Goal: Information Seeking & Learning: Learn about a topic

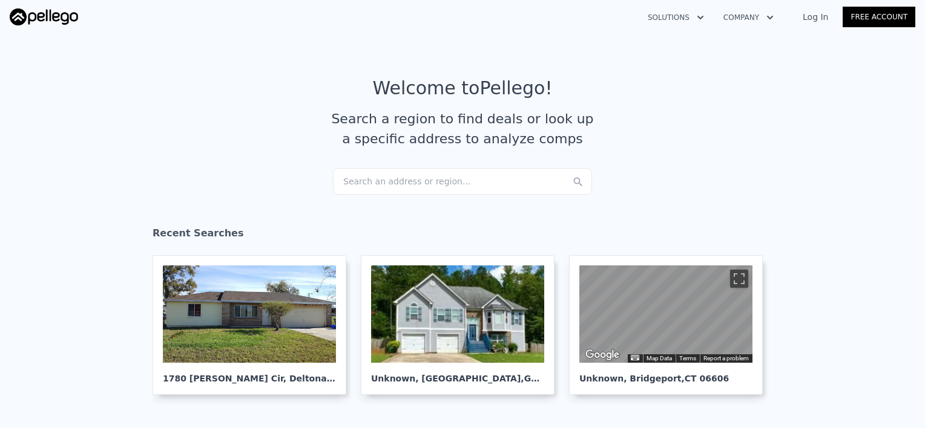
click at [450, 174] on div "Search an address or region..." at bounding box center [462, 181] width 259 height 27
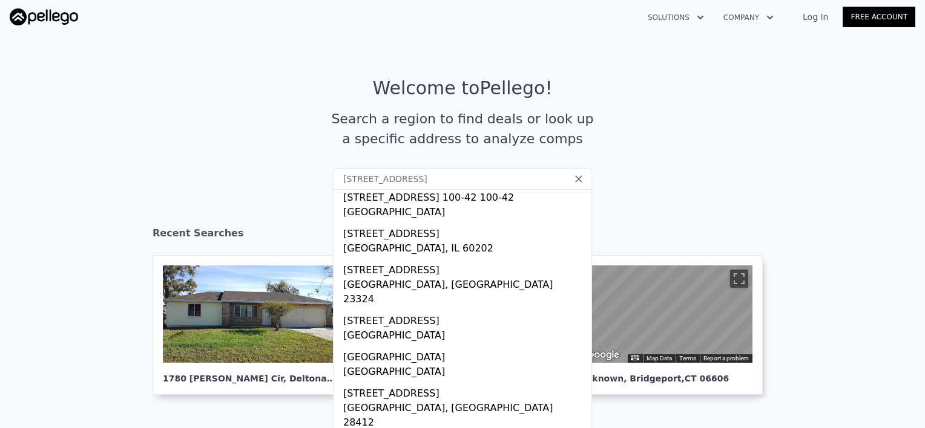
type input "[STREET_ADDRESS]"
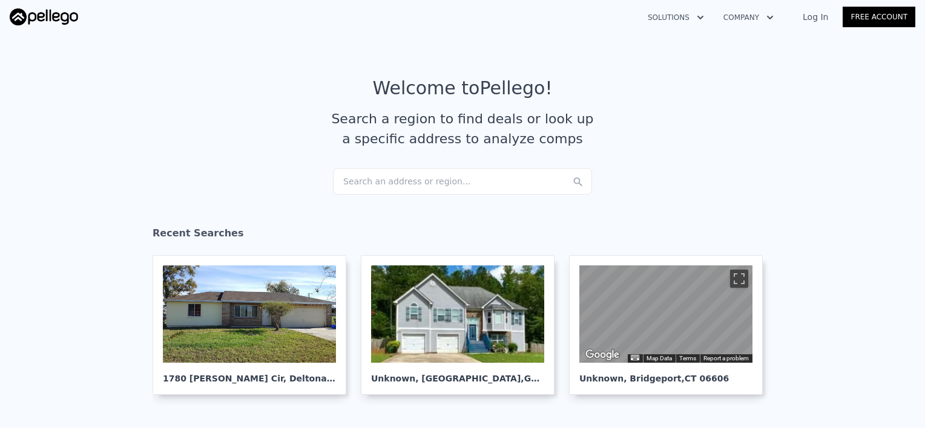
click at [441, 183] on div "Search an address or region..." at bounding box center [462, 181] width 259 height 27
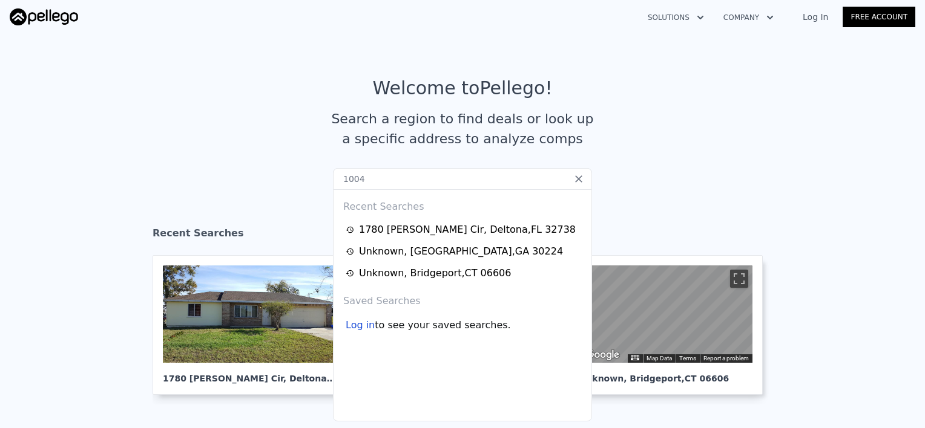
type input "1004"
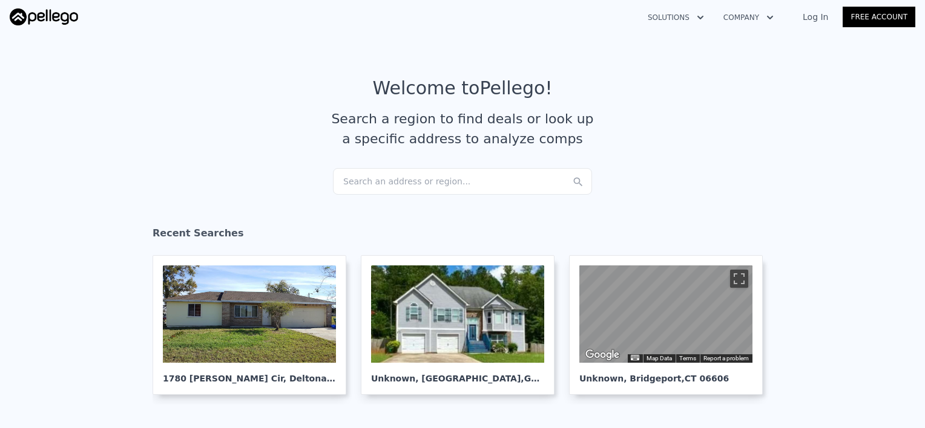
click at [424, 174] on div "Search an address or region..." at bounding box center [462, 181] width 259 height 27
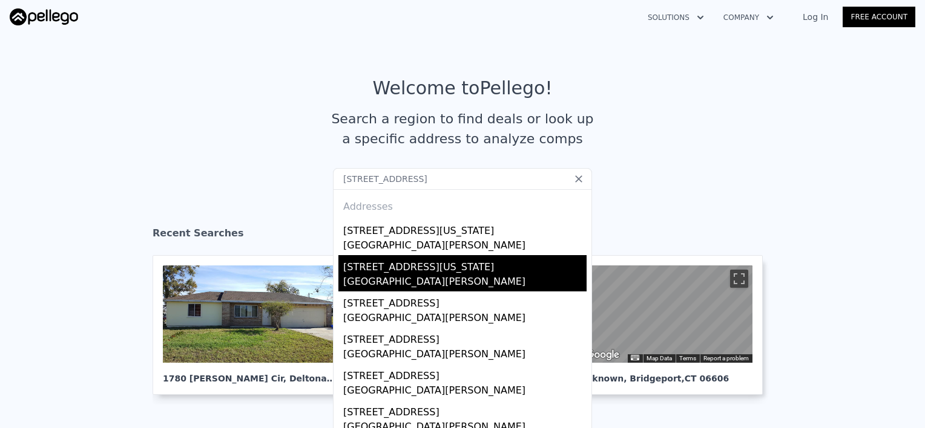
type input "[STREET_ADDRESS]"
click at [378, 282] on div "[GEOGRAPHIC_DATA][PERSON_NAME]" at bounding box center [464, 283] width 243 height 17
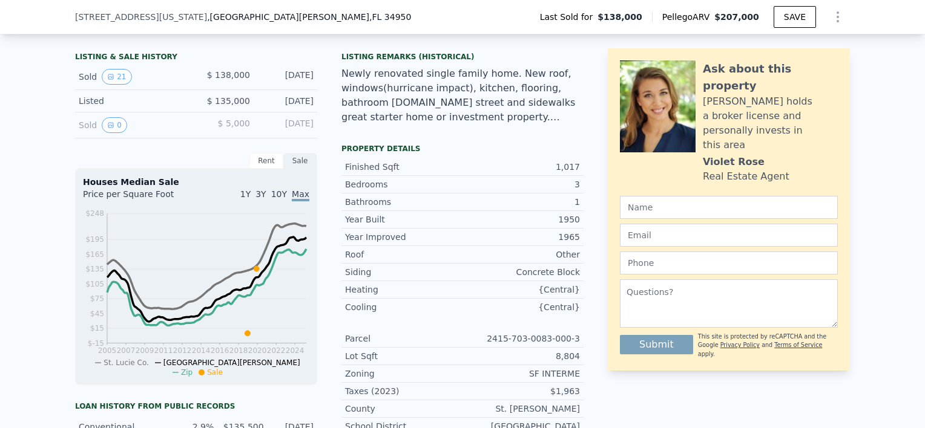
scroll to position [298, 0]
click at [674, 196] on input "text" at bounding box center [729, 207] width 218 height 23
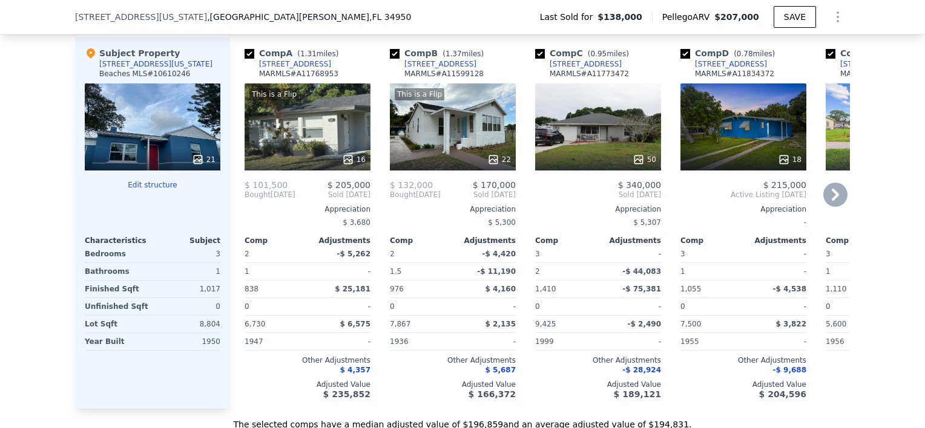
scroll to position [1266, 0]
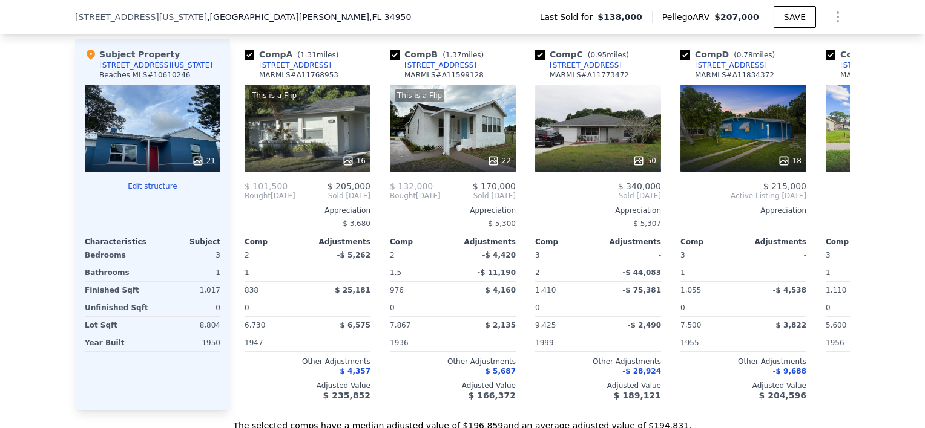
click at [177, 115] on div "21" at bounding box center [153, 128] width 136 height 87
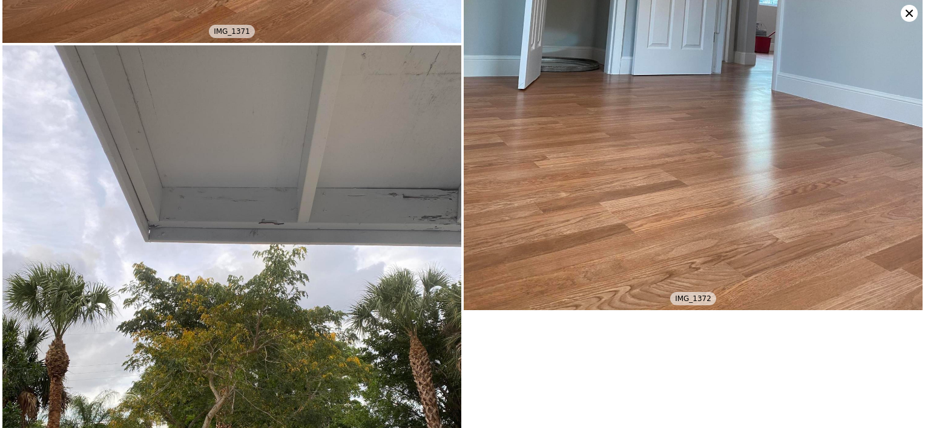
scroll to position [4754, 0]
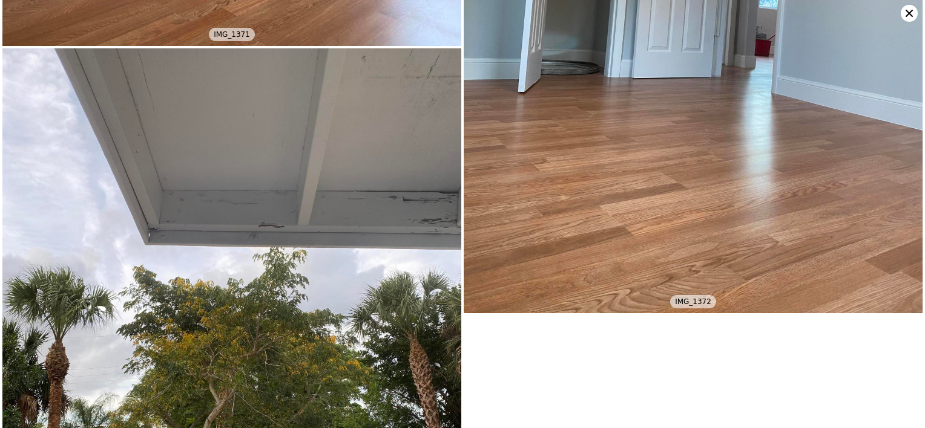
click at [362, 406] on img at bounding box center [231, 354] width 459 height 612
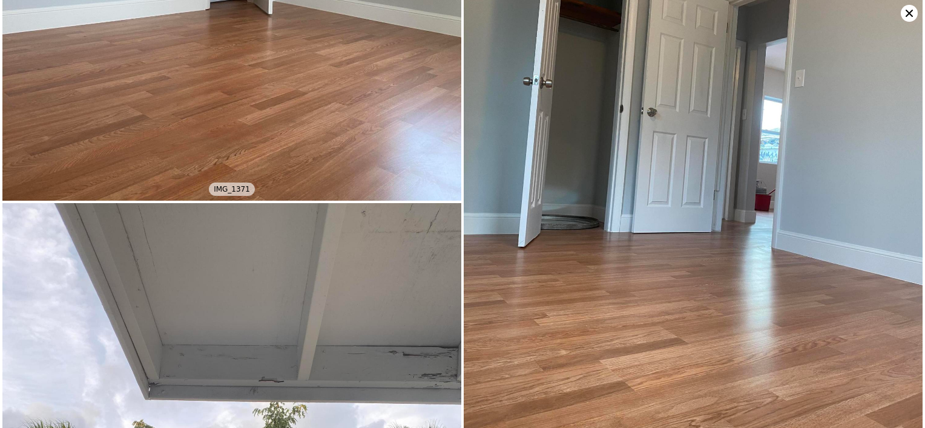
scroll to position [4588, 0]
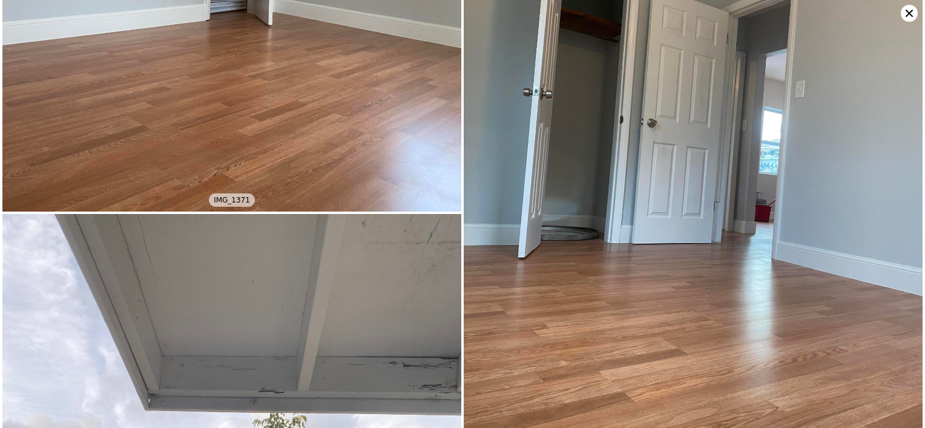
click at [914, 14] on icon at bounding box center [908, 13] width 17 height 17
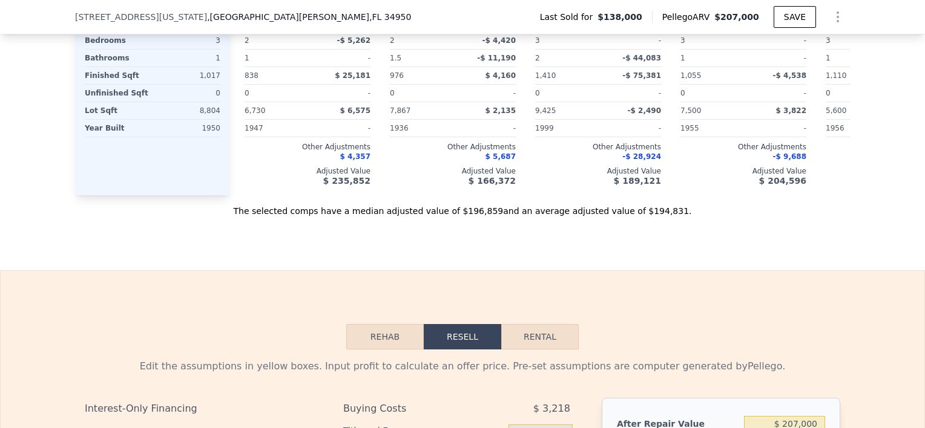
scroll to position [1508, 0]
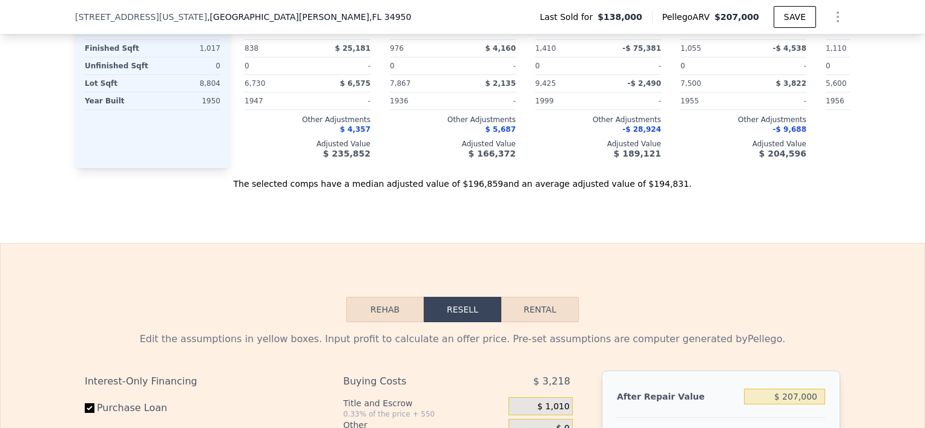
click at [380, 322] on button "Rehab" at bounding box center [384, 309] width 77 height 25
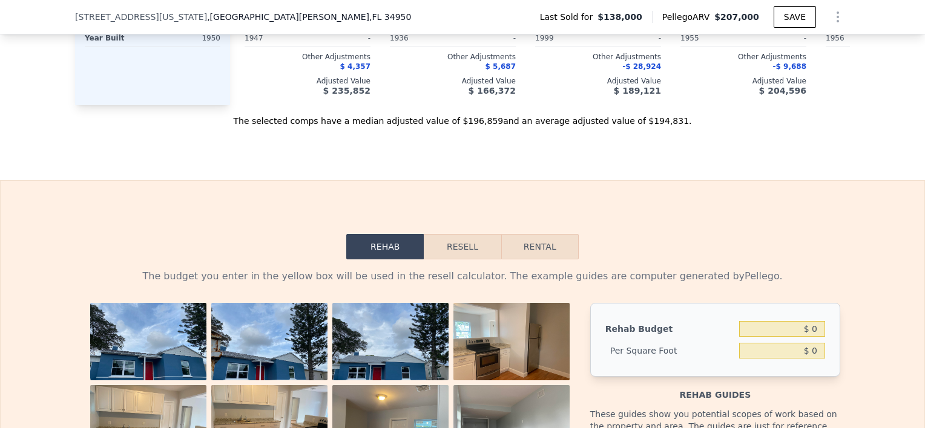
scroll to position [1569, 0]
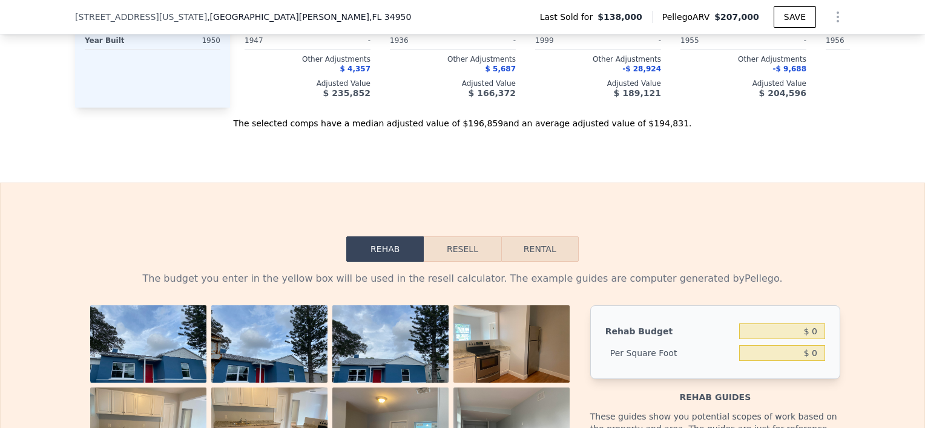
click at [453, 262] on button "Resell" at bounding box center [462, 249] width 77 height 25
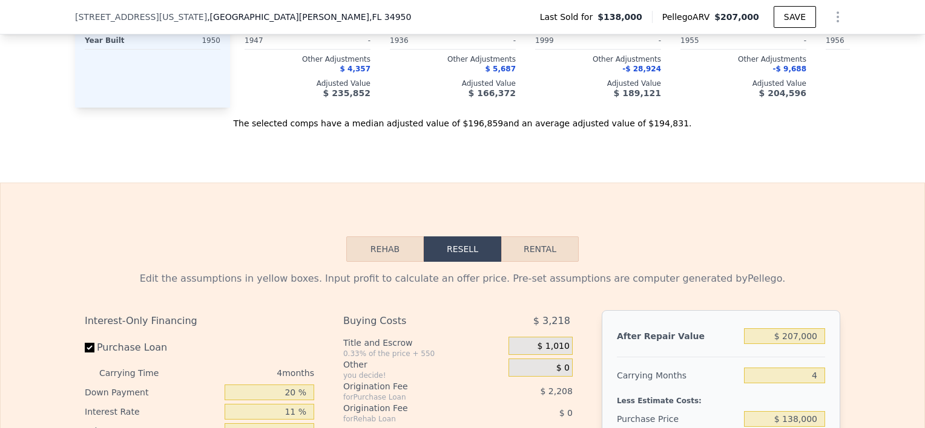
click at [525, 262] on button "Rental" at bounding box center [539, 249] width 77 height 25
select select "30"
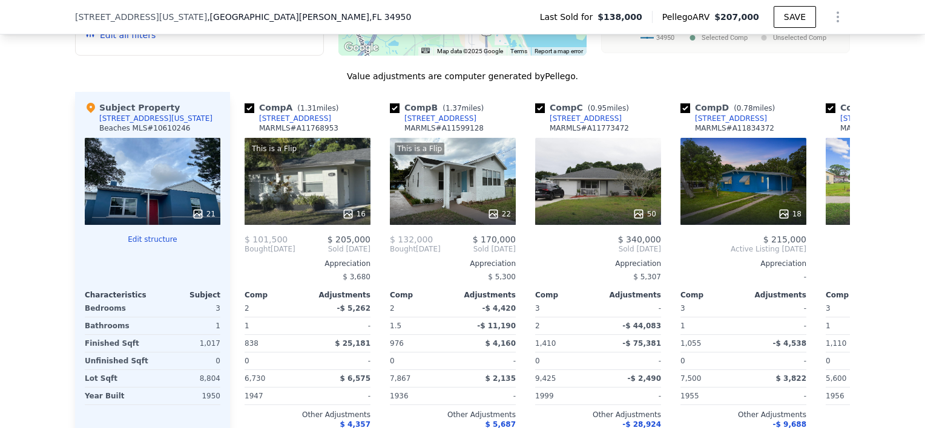
scroll to position [1206, 0]
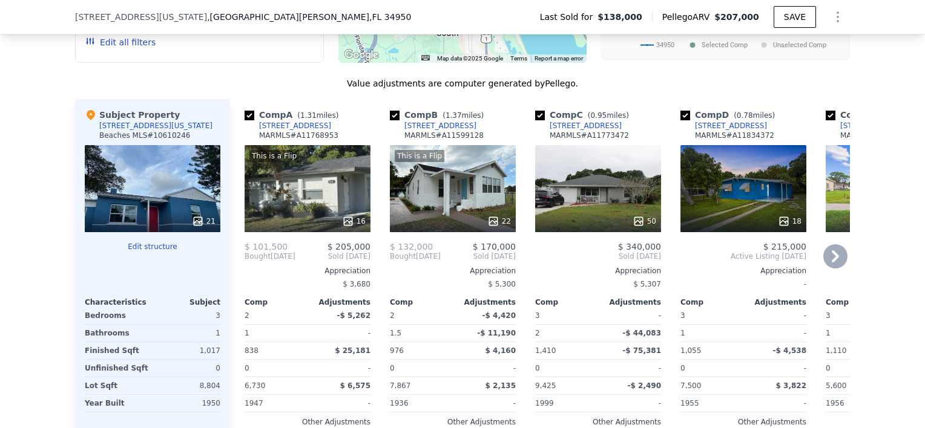
click at [755, 203] on div "18" at bounding box center [743, 188] width 126 height 87
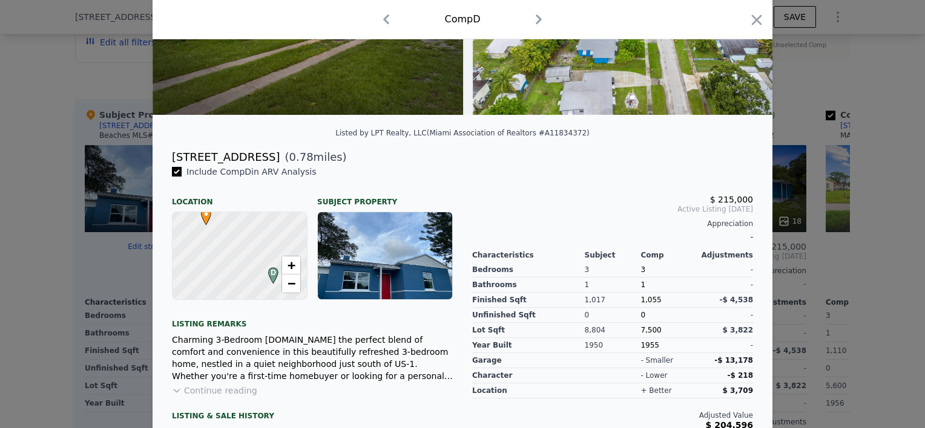
scroll to position [215, 0]
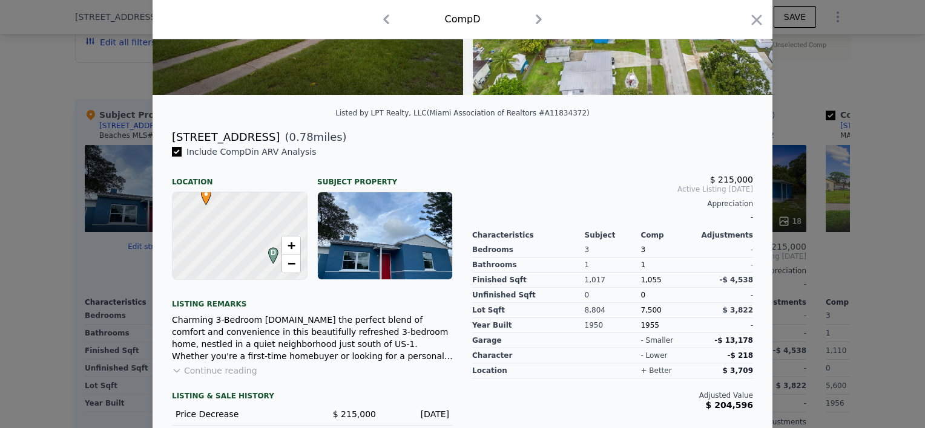
click at [419, 261] on div at bounding box center [385, 235] width 134 height 87
click at [388, 248] on div at bounding box center [385, 235] width 134 height 87
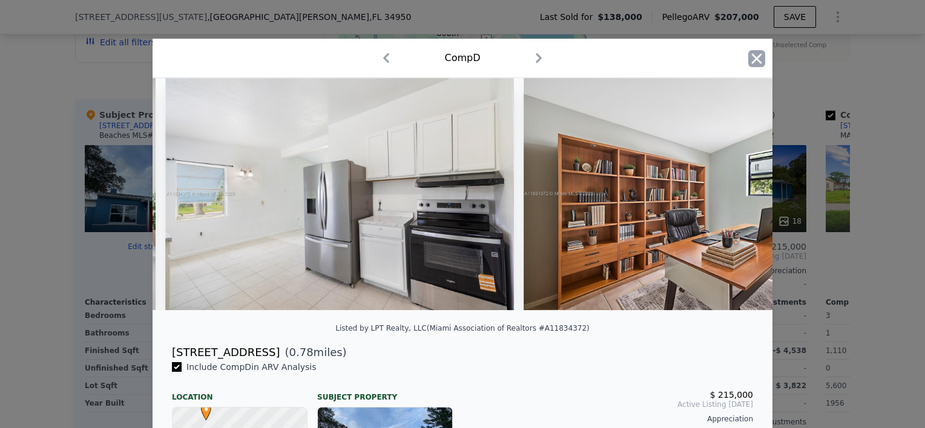
scroll to position [0, 1720]
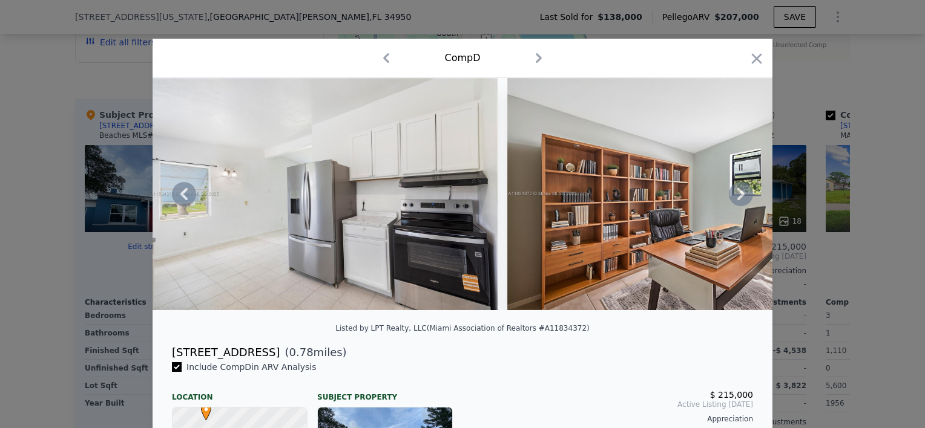
click at [735, 200] on icon at bounding box center [741, 194] width 24 height 24
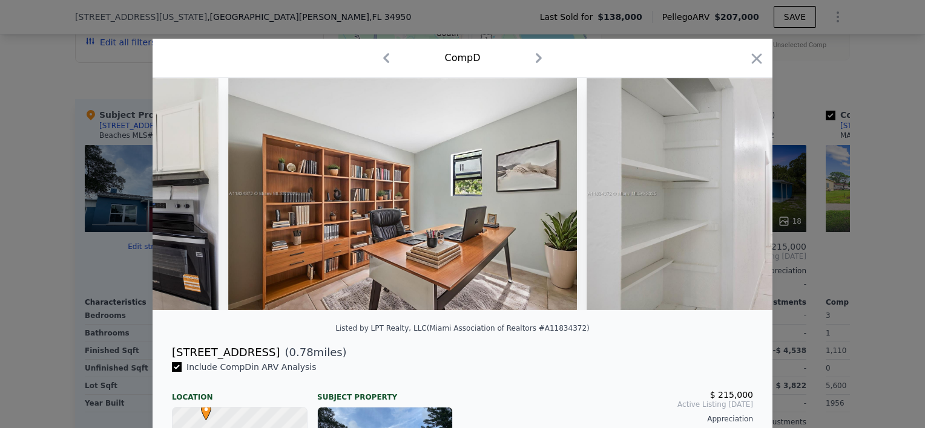
scroll to position [0, 2010]
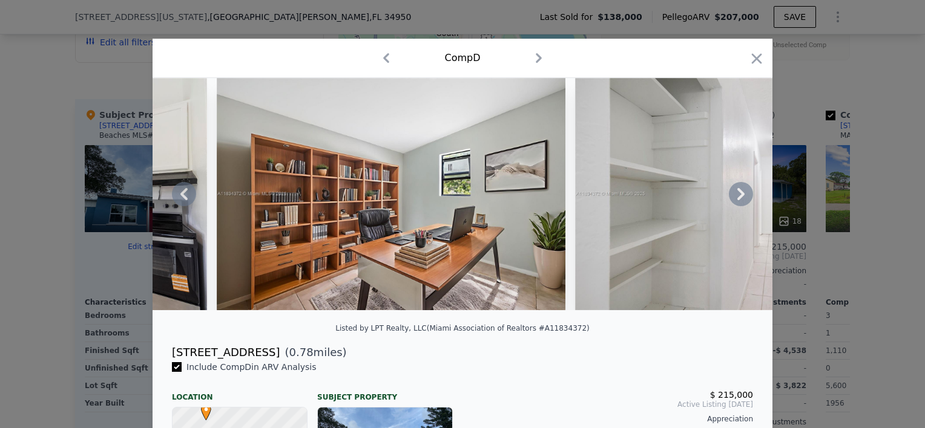
click at [733, 198] on icon at bounding box center [741, 194] width 24 height 24
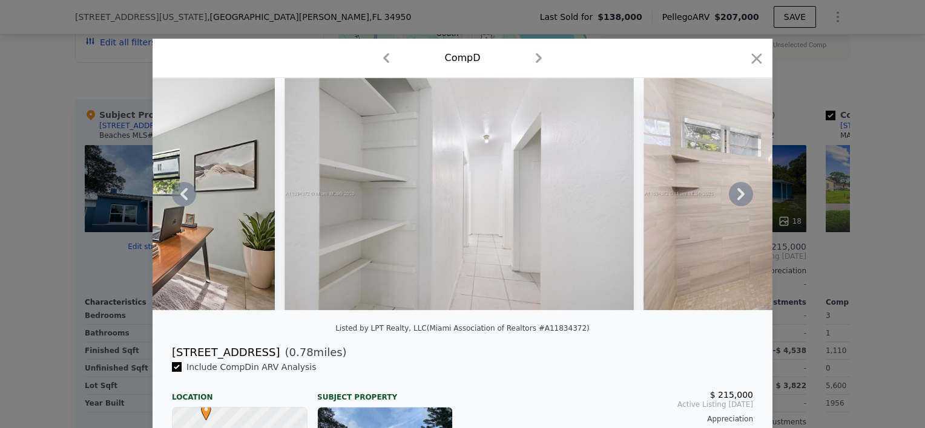
click at [733, 198] on icon at bounding box center [741, 194] width 24 height 24
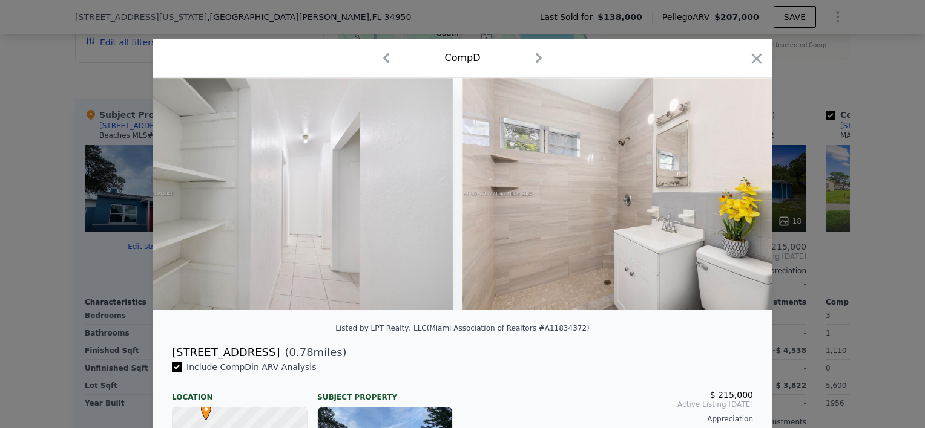
scroll to position [0, 2591]
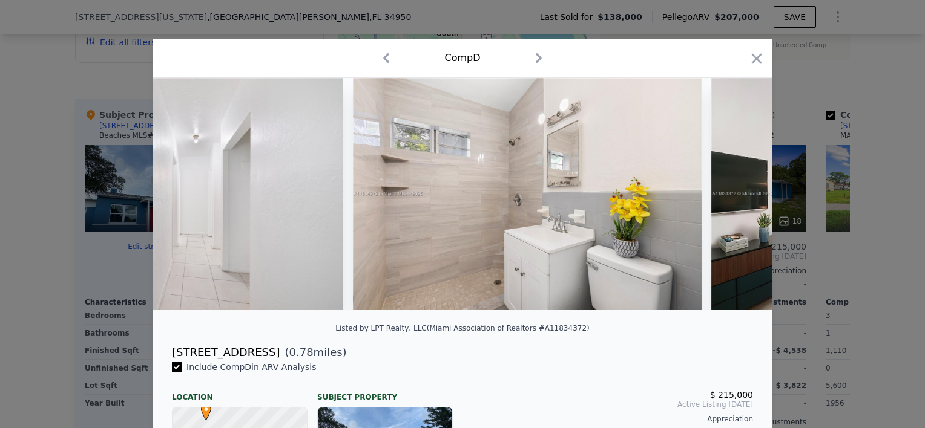
click at [733, 198] on div at bounding box center [463, 194] width 620 height 232
click at [733, 198] on icon at bounding box center [741, 194] width 24 height 24
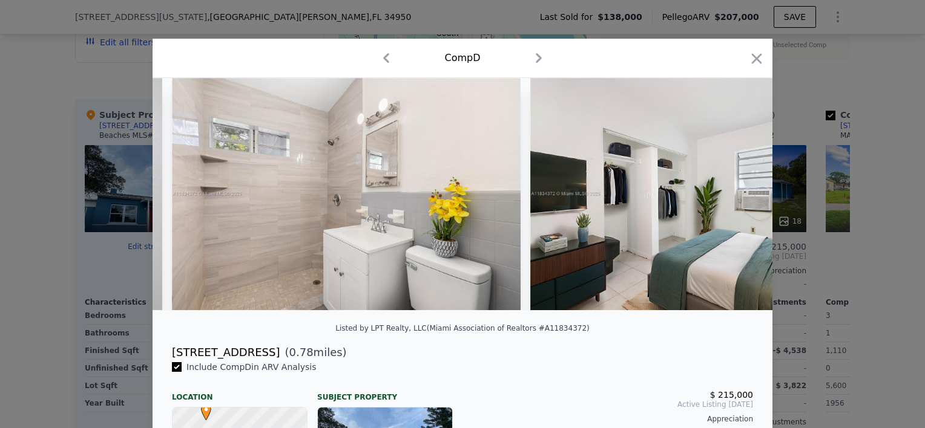
scroll to position [0, 2882]
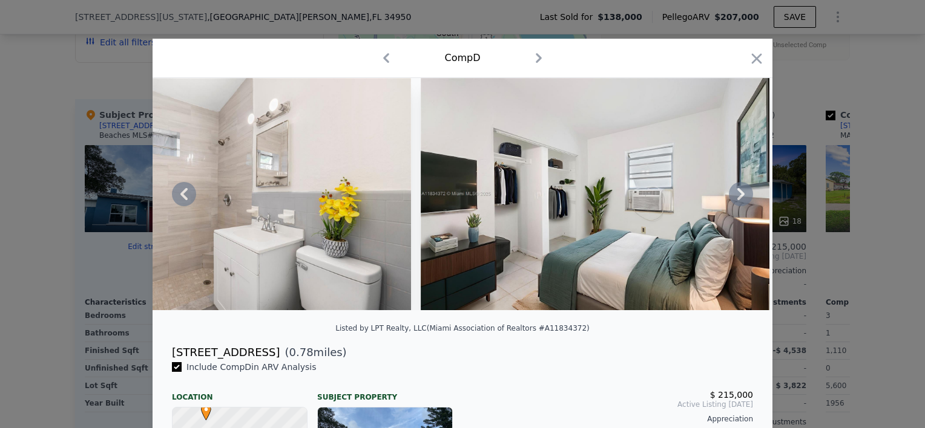
click at [733, 198] on icon at bounding box center [741, 194] width 24 height 24
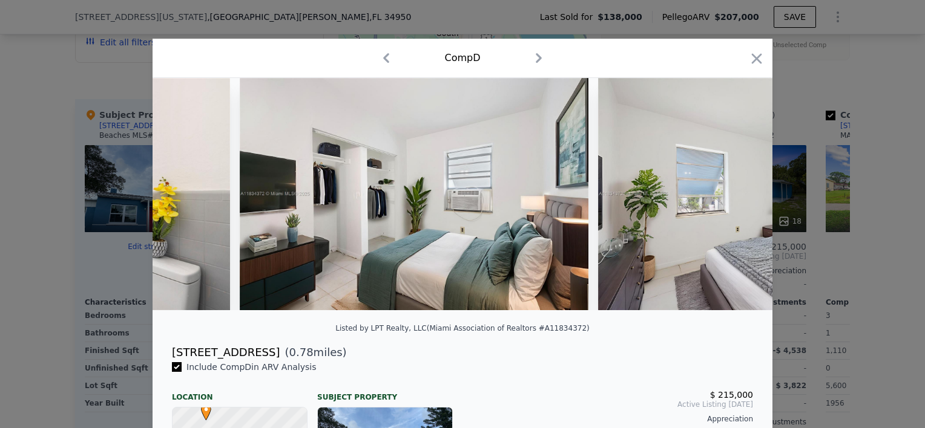
scroll to position [0, 3172]
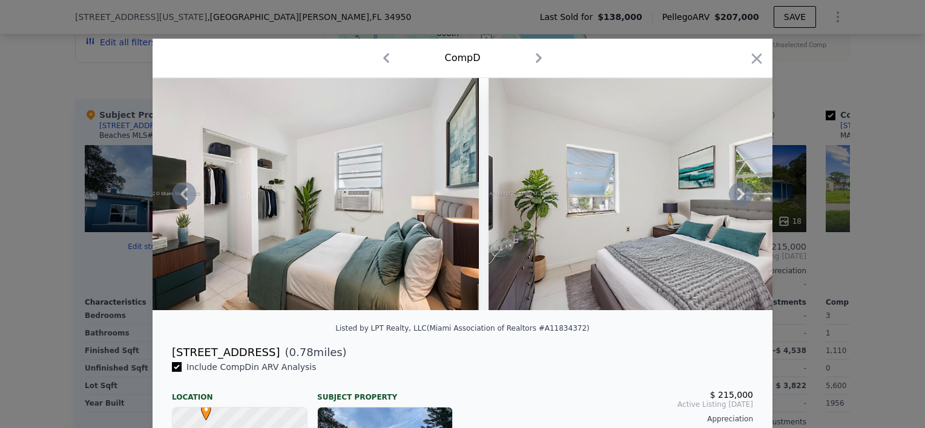
click at [733, 198] on icon at bounding box center [741, 194] width 24 height 24
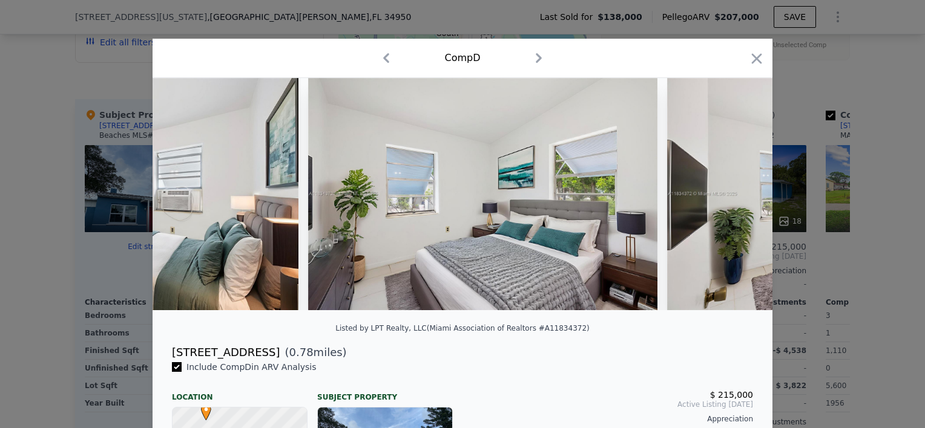
scroll to position [0, 3463]
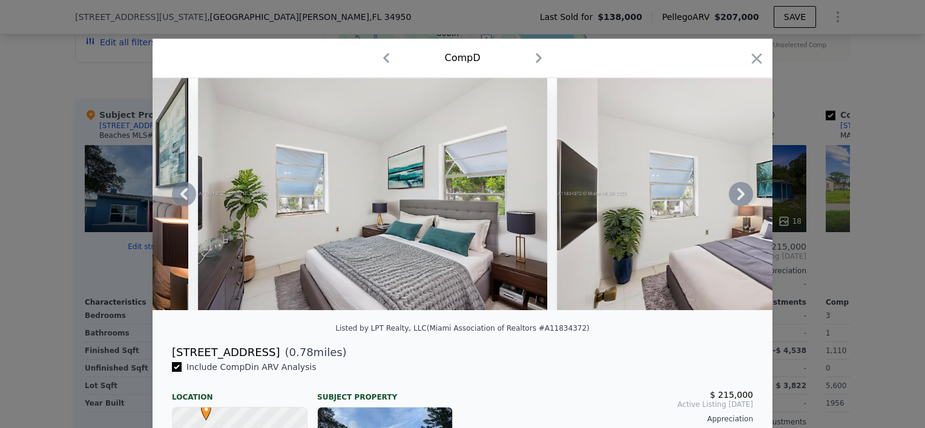
click at [733, 198] on icon at bounding box center [741, 194] width 24 height 24
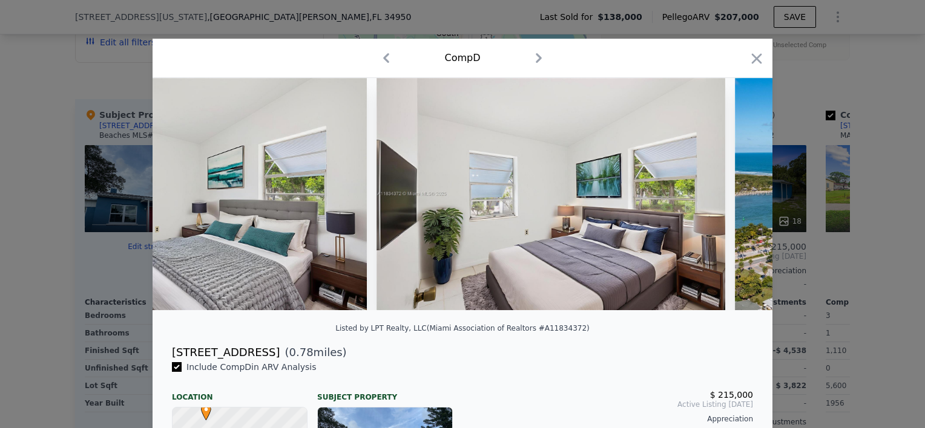
scroll to position [0, 3753]
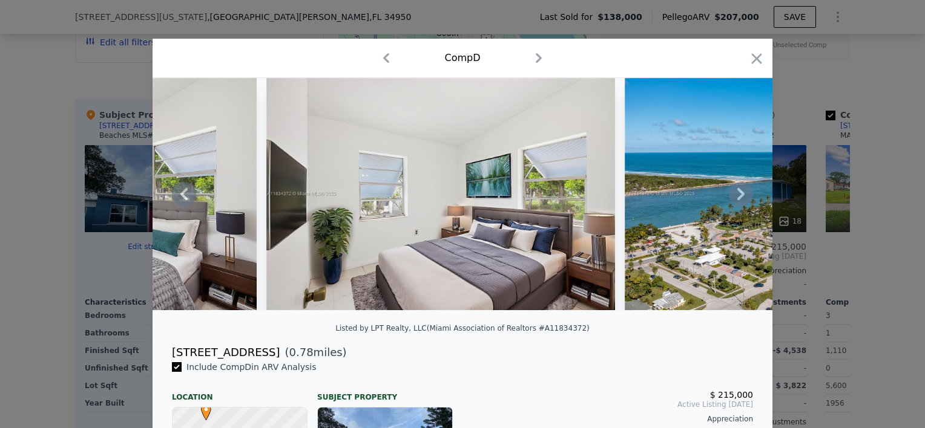
click at [182, 201] on icon at bounding box center [184, 194] width 24 height 24
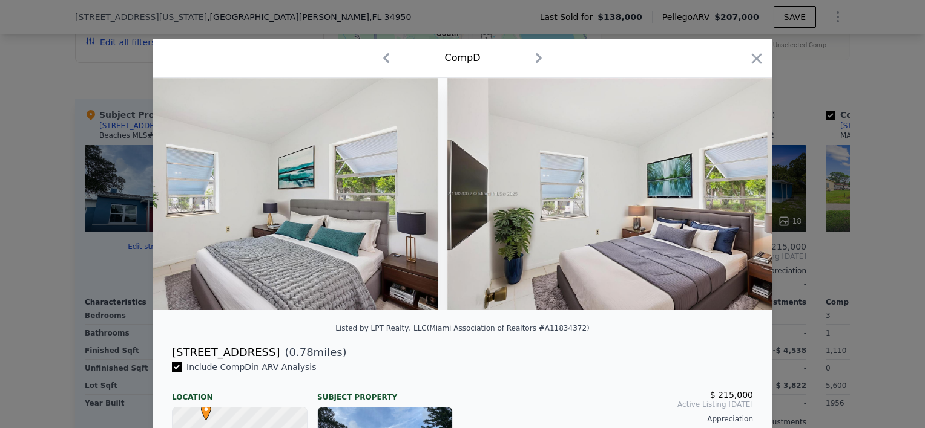
click at [182, 201] on img at bounding box center [262, 194] width 349 height 232
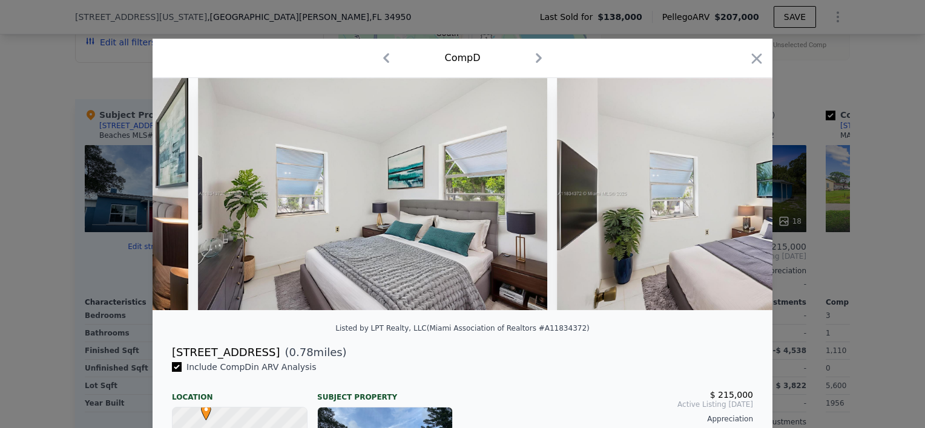
click at [182, 201] on div at bounding box center [463, 194] width 620 height 232
click at [180, 198] on icon at bounding box center [184, 194] width 24 height 24
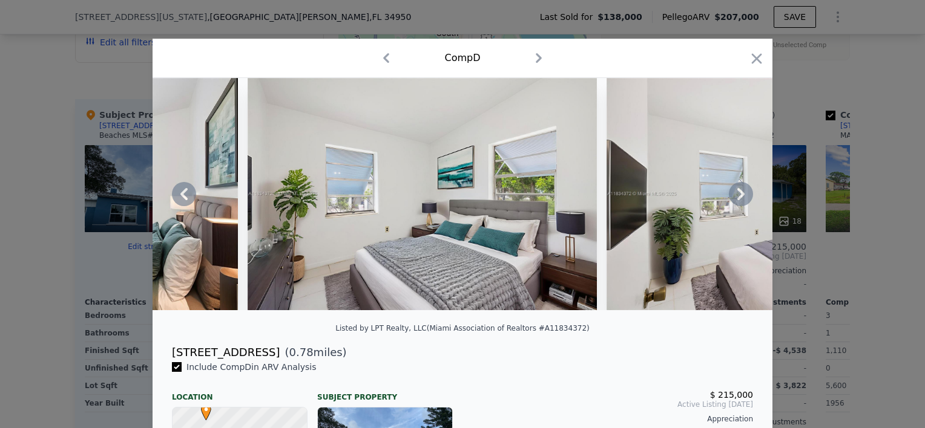
click at [180, 196] on img at bounding box center [63, 194] width 349 height 232
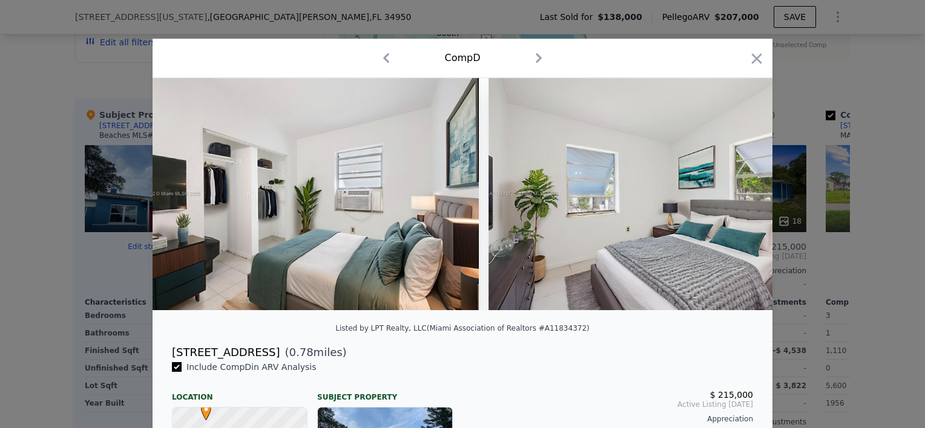
click at [181, 196] on img at bounding box center [304, 194] width 349 height 232
click at [181, 196] on icon at bounding box center [183, 194] width 7 height 12
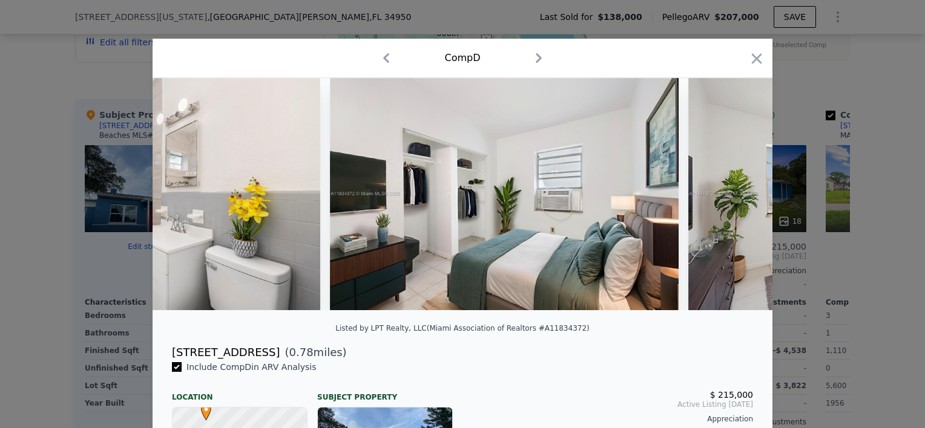
click at [181, 196] on img at bounding box center [146, 194] width 349 height 232
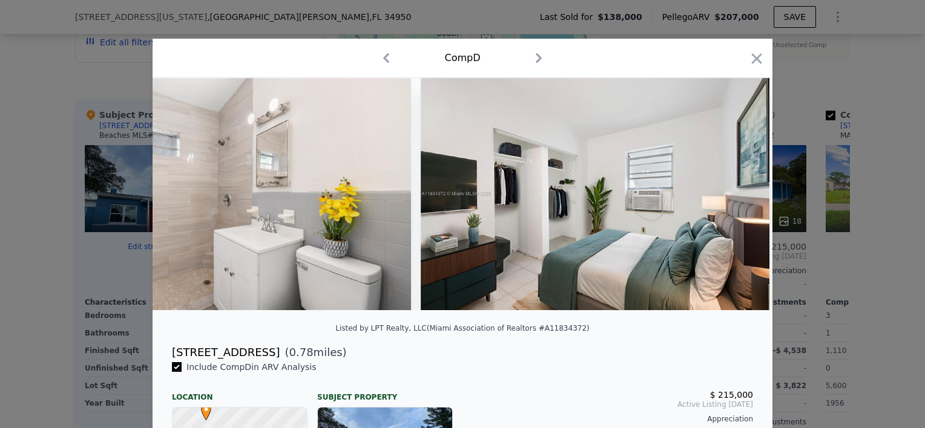
click at [181, 196] on img at bounding box center [236, 194] width 349 height 232
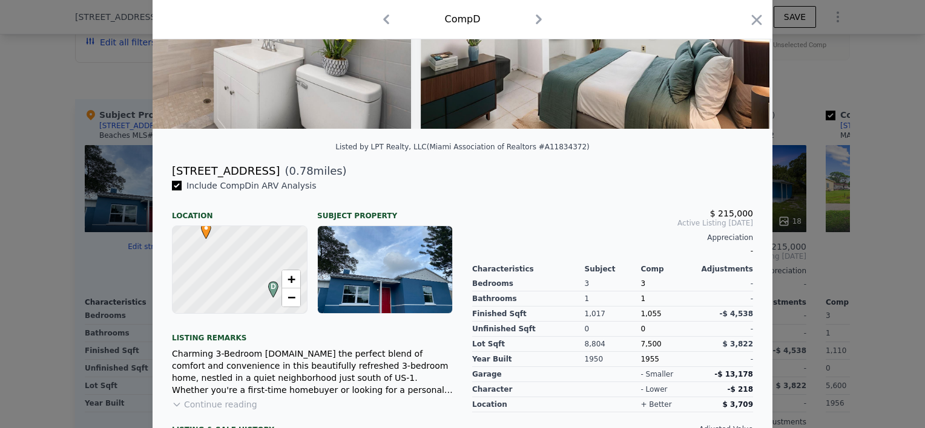
scroll to position [242, 0]
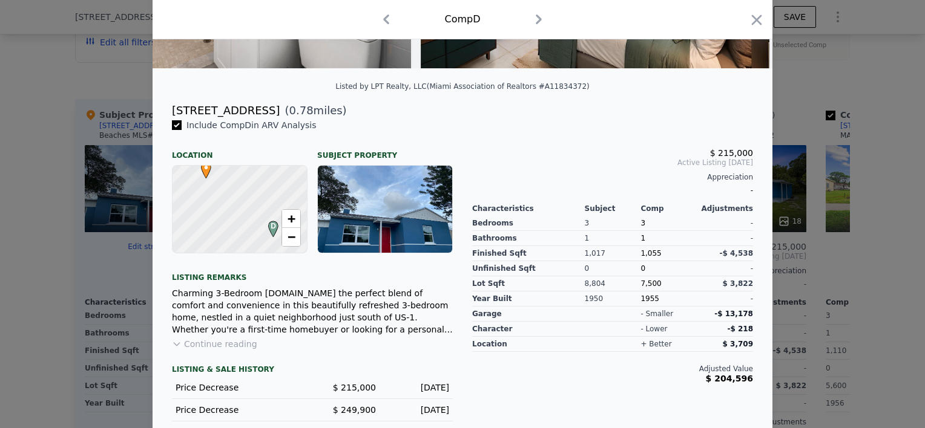
click at [409, 225] on div at bounding box center [385, 209] width 134 height 87
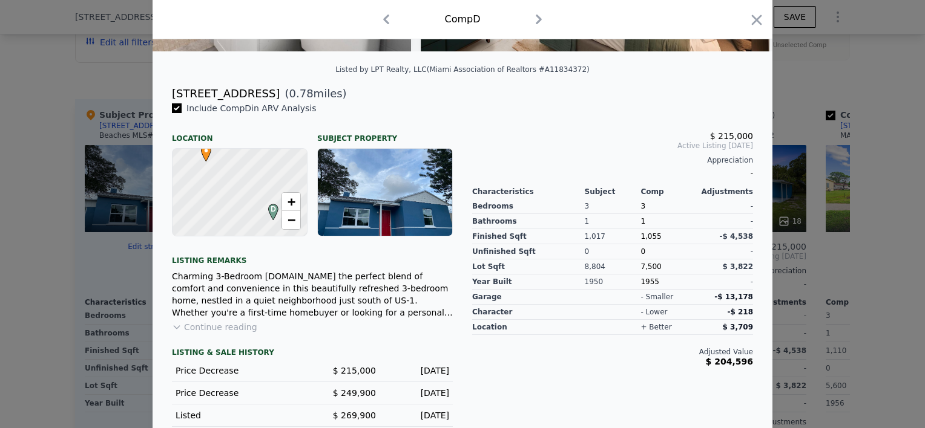
scroll to position [276, 0]
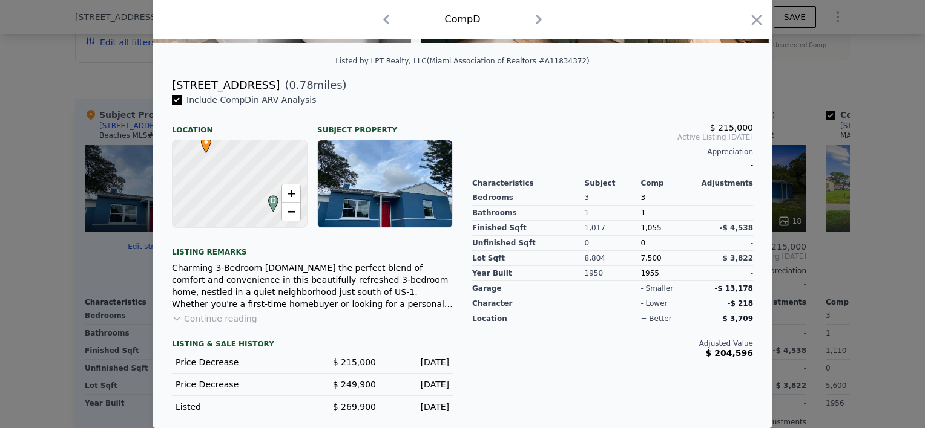
click at [380, 191] on div at bounding box center [385, 183] width 134 height 87
click at [753, 19] on icon "button" at bounding box center [757, 20] width 10 height 10
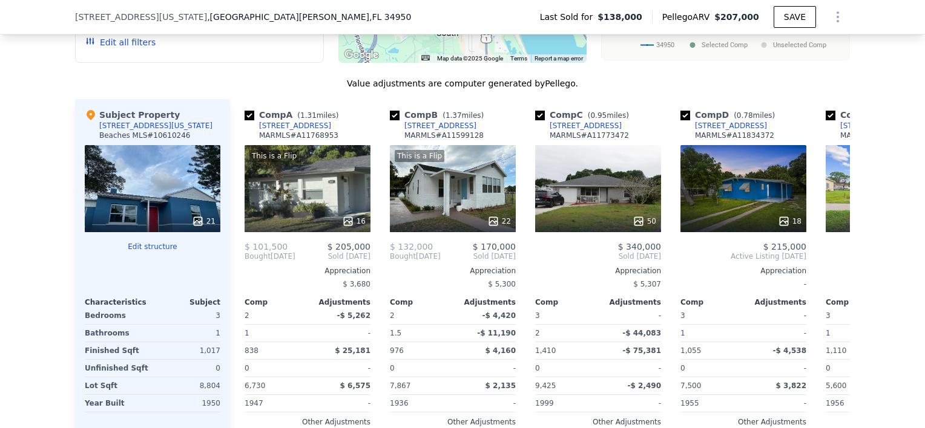
click at [147, 208] on div "21" at bounding box center [153, 188] width 136 height 87
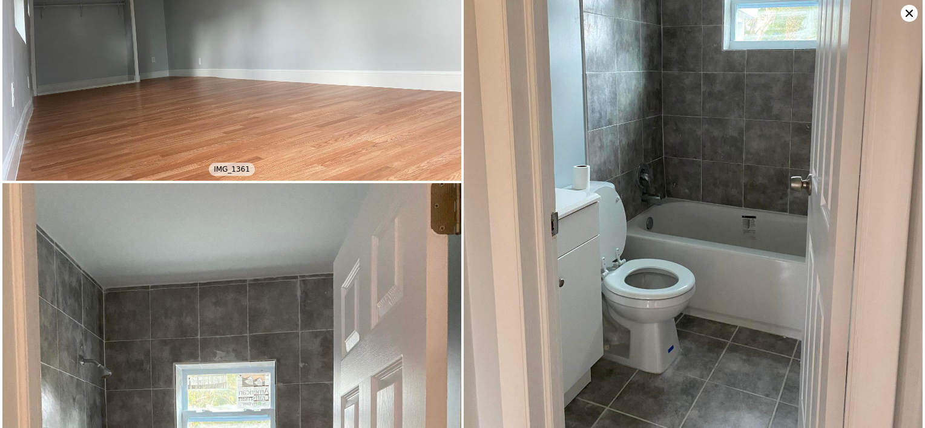
scroll to position [1549, 0]
click at [912, 15] on icon at bounding box center [908, 13] width 17 height 17
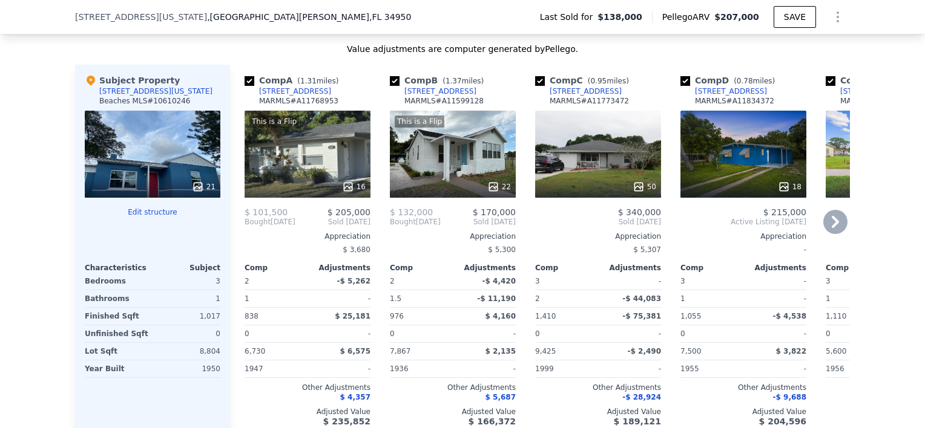
scroll to position [1327, 0]
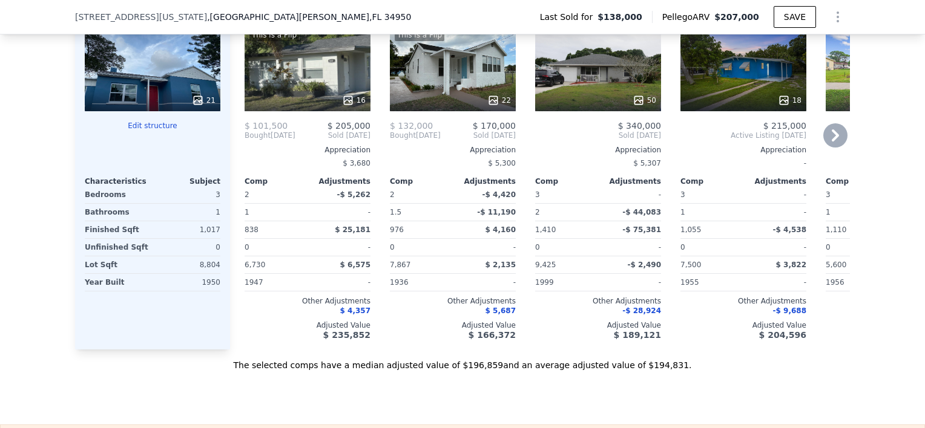
drag, startPoint x: 232, startPoint y: 136, endPoint x: 266, endPoint y: 91, distance: 55.8
click at [266, 91] on div "Comp A ( 1.31 miles) [STREET_ADDRESS] MARMLS # A11768953 This is a Flip 16 $ 10…" at bounding box center [302, 164] width 145 height 372
copy div
